Goal: Task Accomplishment & Management: Use online tool/utility

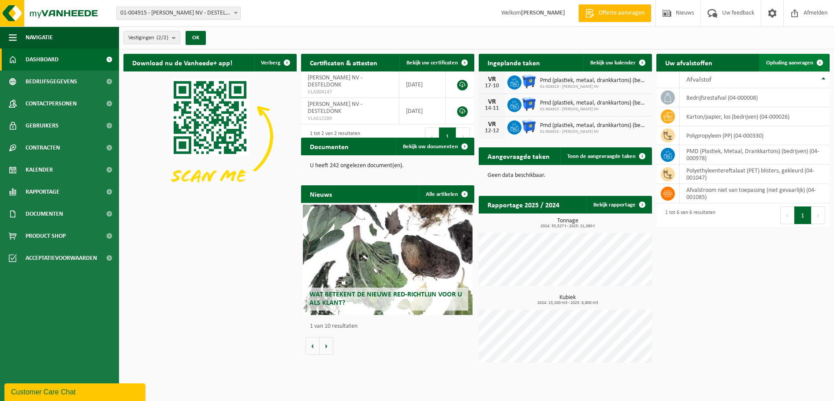
click at [777, 61] on span "Ophaling aanvragen" at bounding box center [789, 63] width 47 height 6
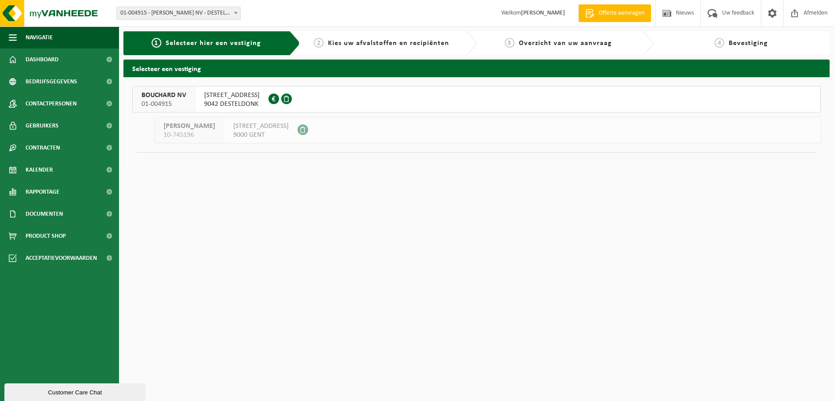
click at [184, 94] on span "BOUCHARD NV" at bounding box center [163, 95] width 45 height 9
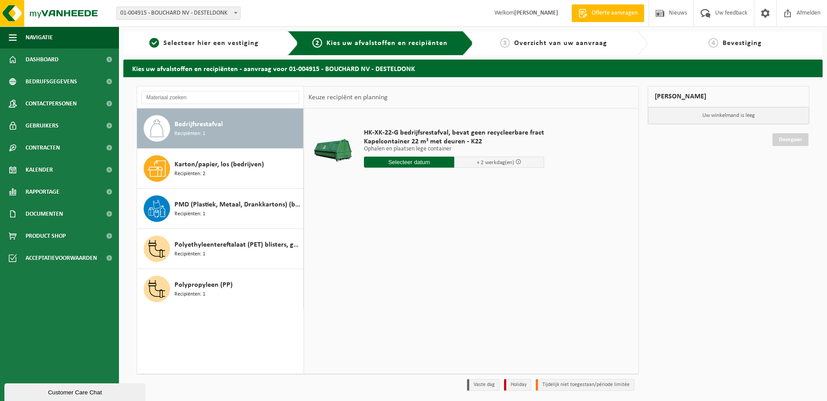
click at [428, 163] on input "text" at bounding box center [409, 161] width 90 height 11
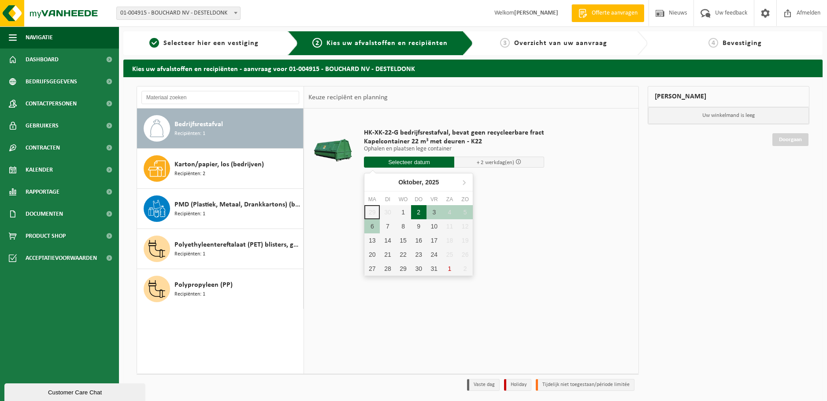
click at [419, 212] on div "2" at bounding box center [418, 212] width 15 height 14
type input "Van 2025-10-02"
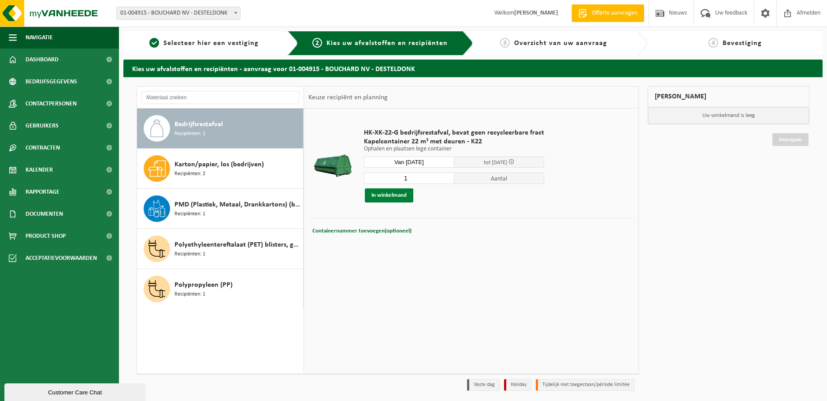
click at [382, 197] on button "In winkelmand" at bounding box center [389, 195] width 48 height 14
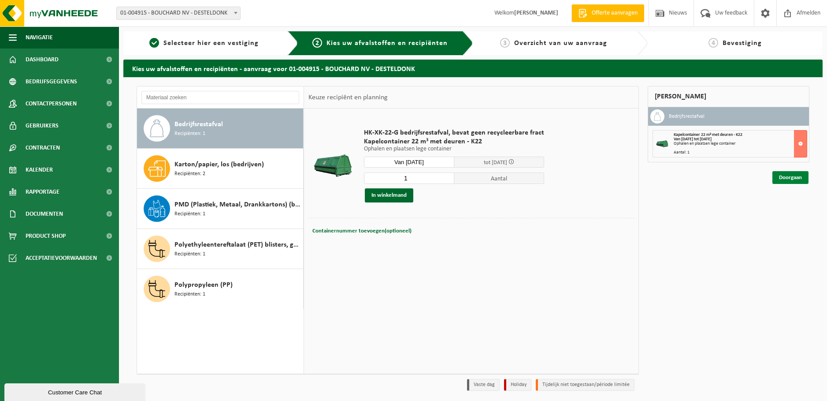
click at [787, 177] on link "Doorgaan" at bounding box center [790, 177] width 36 height 13
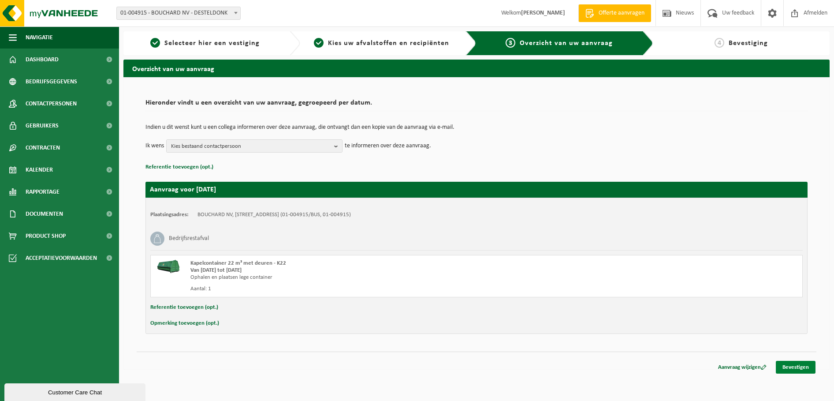
click at [807, 367] on link "Bevestigen" at bounding box center [796, 366] width 40 height 13
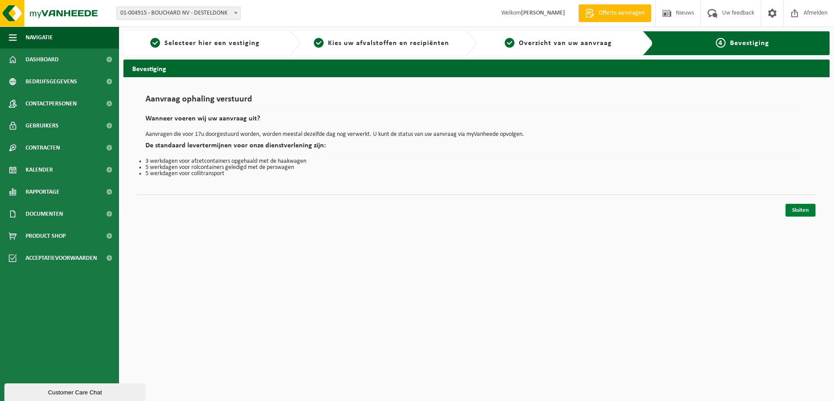
click at [803, 209] on link "Sluiten" at bounding box center [800, 210] width 30 height 13
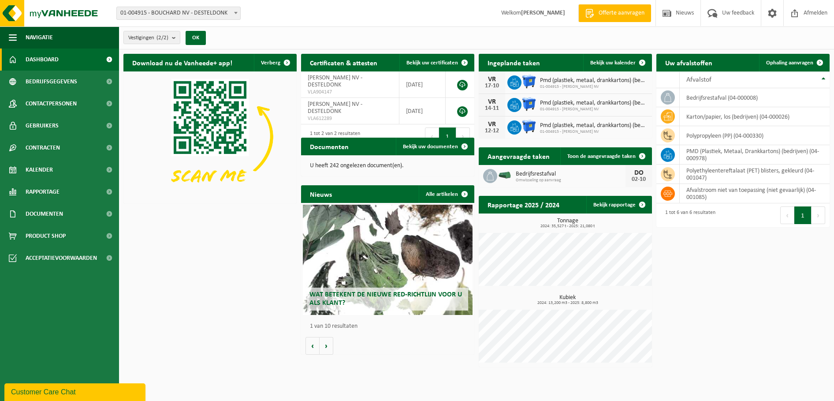
click at [368, 300] on h2 "Wat betekent de nieuwe RED-richtlijn voor u als klant?" at bounding box center [387, 298] width 161 height 23
